Goal: Find specific page/section: Find specific page/section

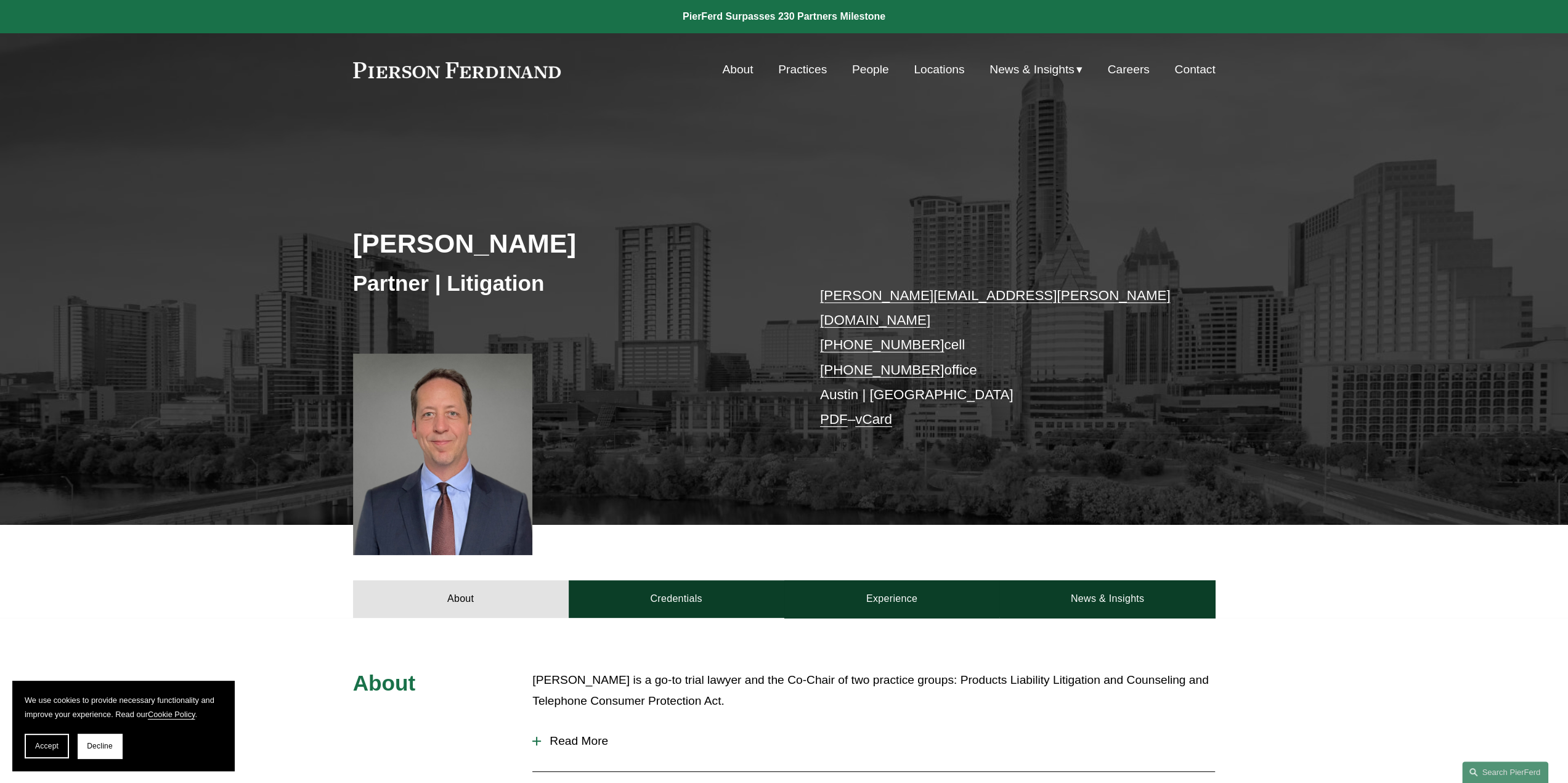
click at [928, 74] on link "Locations" at bounding box center [939, 70] width 50 height 24
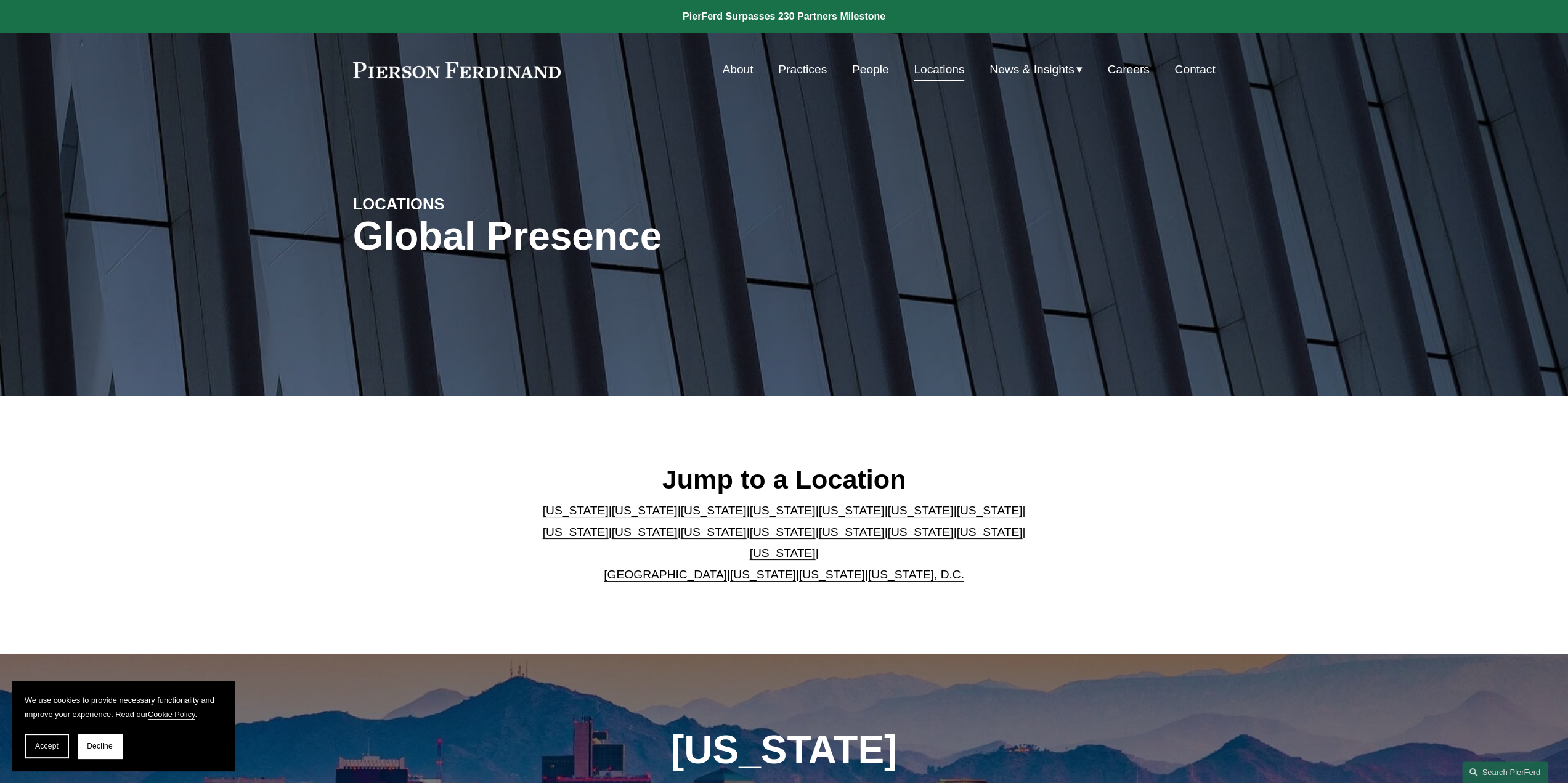
scroll to position [246, 0]
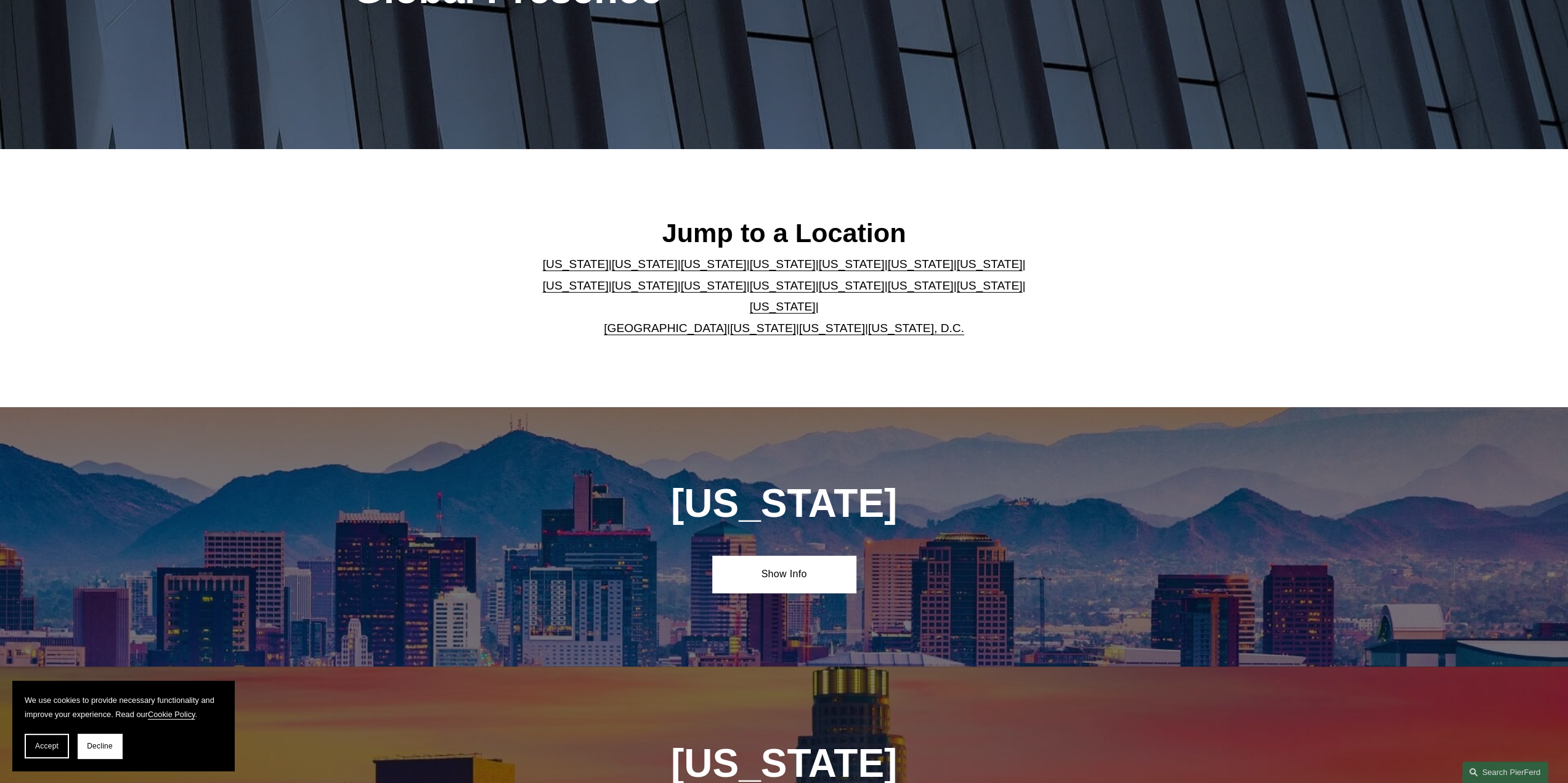
click at [681, 292] on link "[US_STATE]" at bounding box center [714, 285] width 66 height 13
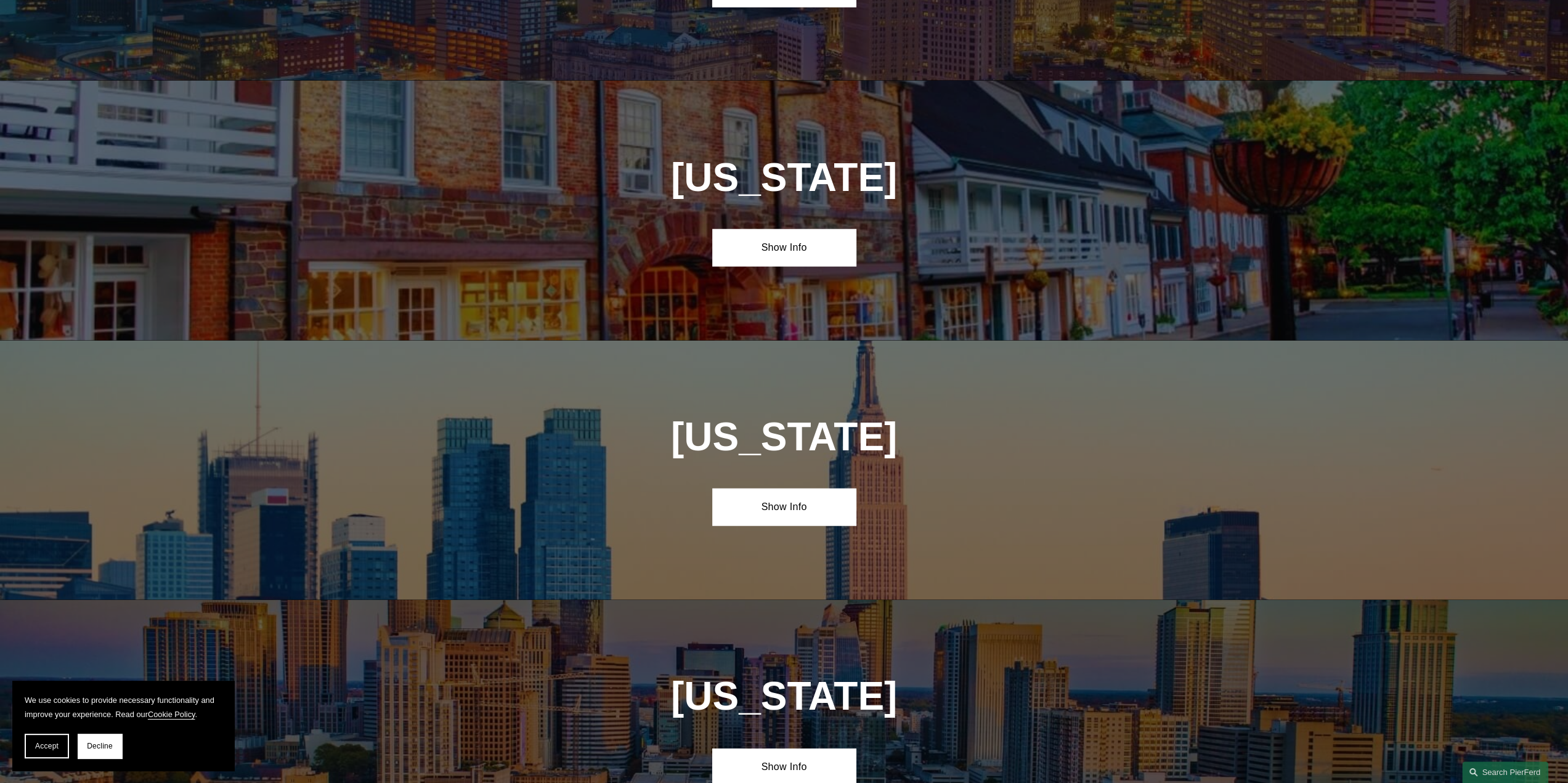
scroll to position [2991, 0]
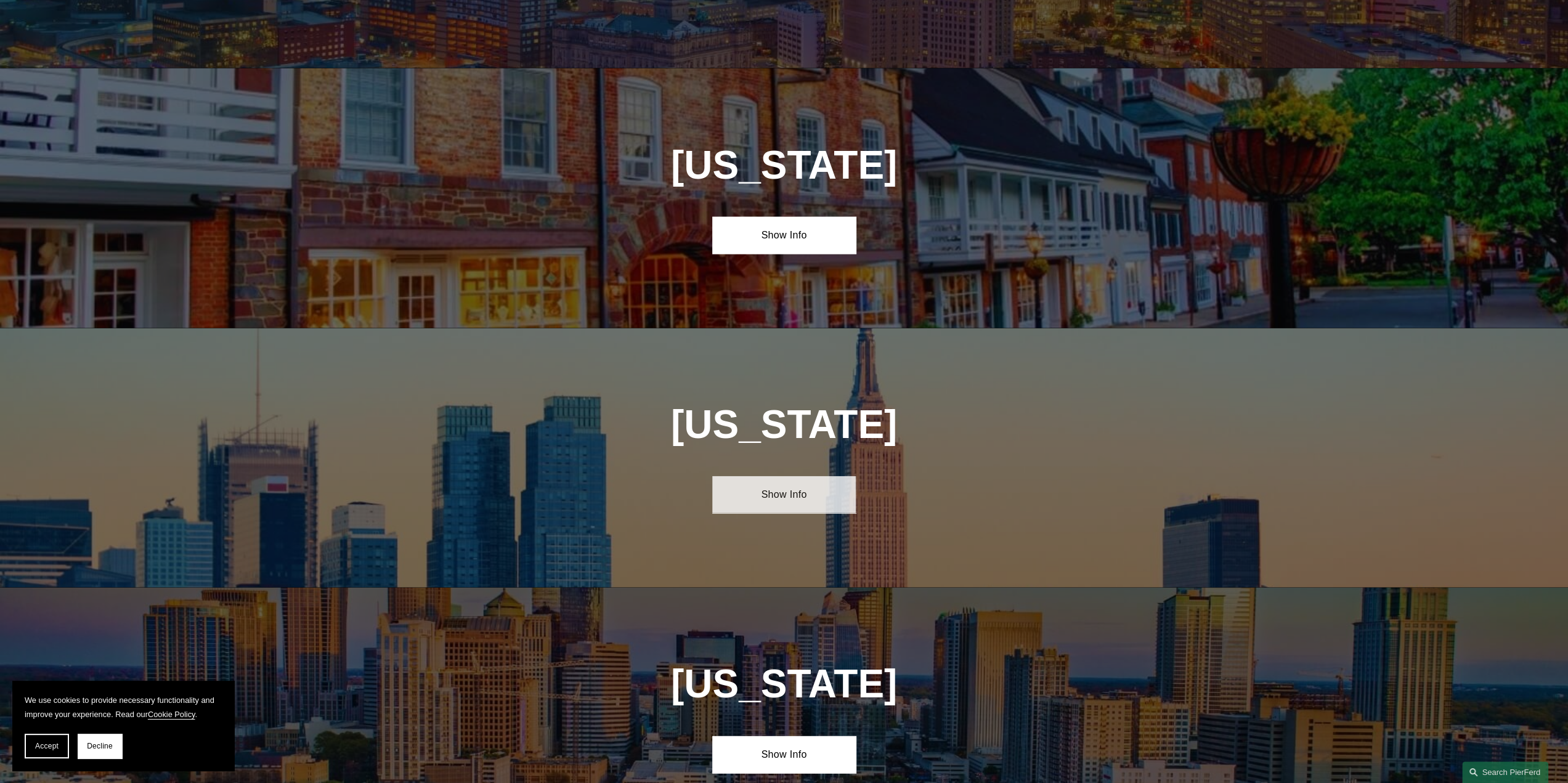
click at [788, 477] on link "Show Info" at bounding box center [784, 495] width 143 height 37
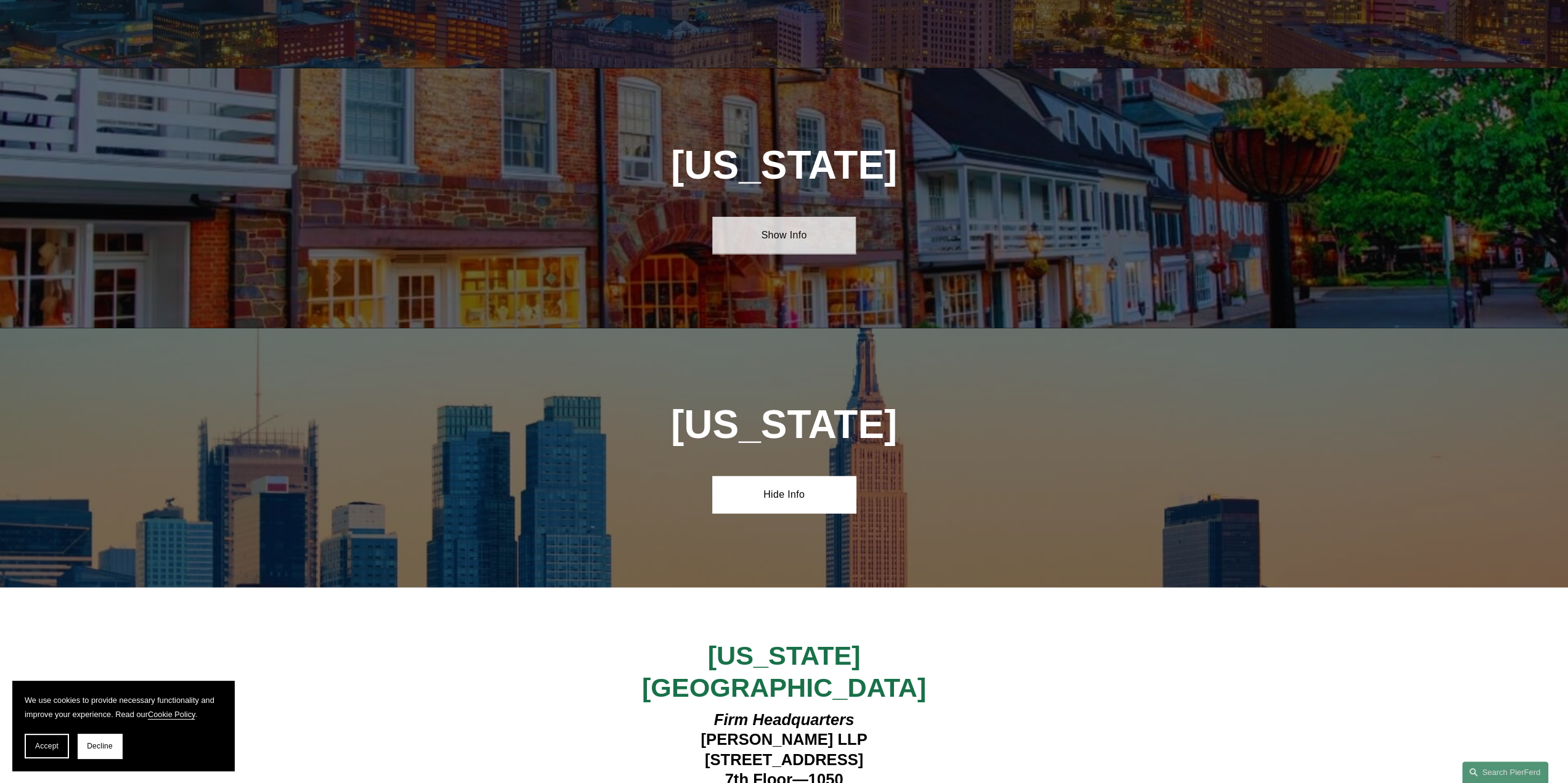
click at [788, 217] on link "Show Info" at bounding box center [784, 235] width 143 height 37
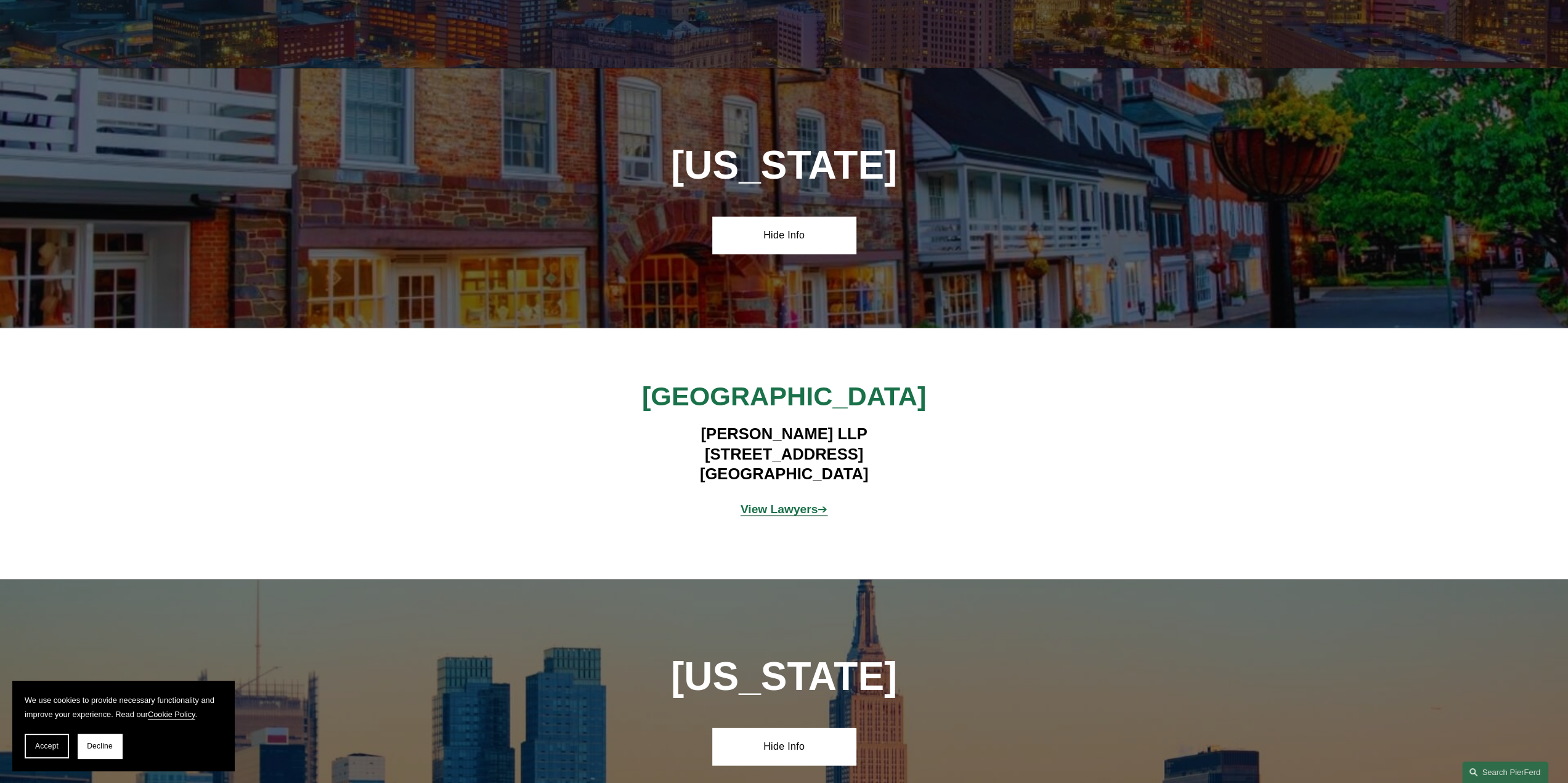
scroll to position [0, 0]
